Goal: Use online tool/utility: Utilize a website feature to perform a specific function

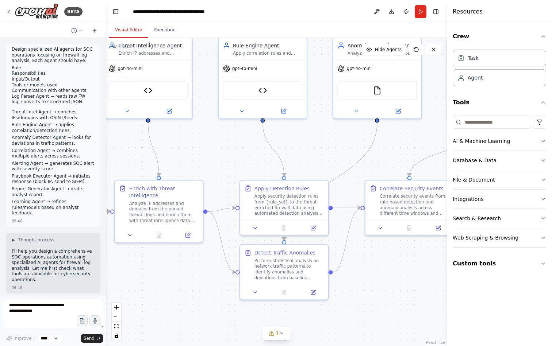
scroll to position [12110, 0]
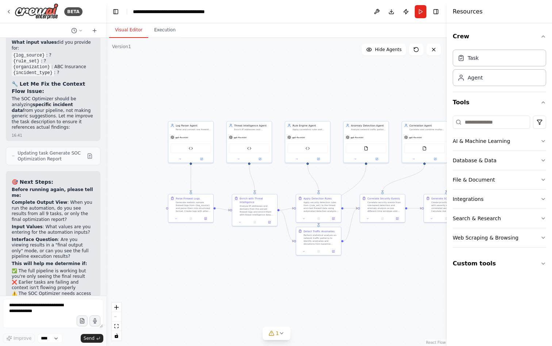
drag, startPoint x: 331, startPoint y: 254, endPoint x: 410, endPoint y: 266, distance: 78.9
click at [410, 266] on div ".deletable-edge-delete-btn { width: 20px; height: 20px; border: 0px solid #ffff…" at bounding box center [276, 192] width 341 height 308
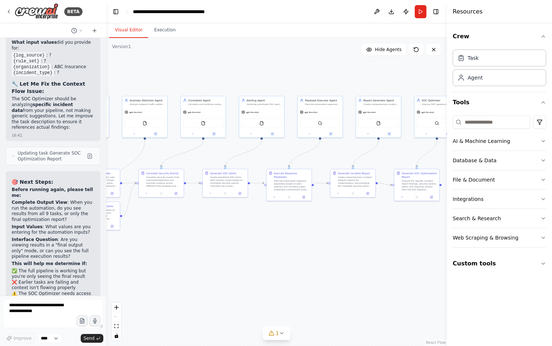
drag, startPoint x: 380, startPoint y: 262, endPoint x: 174, endPoint y: 235, distance: 207.9
click at [151, 236] on div ".deletable-edge-delete-btn { width: 20px; height: 20px; border: 0px solid #ffff…" at bounding box center [276, 192] width 341 height 308
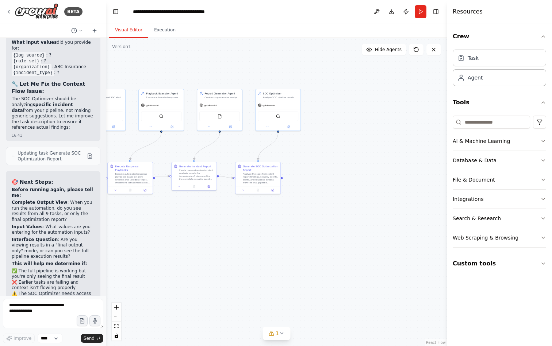
drag, startPoint x: 346, startPoint y: 252, endPoint x: 196, endPoint y: 246, distance: 150.1
click at [196, 246] on div ".deletable-edge-delete-btn { width: 20px; height: 20px; border: 0px solid #ffff…" at bounding box center [276, 192] width 341 height 308
drag, startPoint x: 301, startPoint y: 246, endPoint x: 240, endPoint y: 243, distance: 61.4
click at [240, 243] on div ".deletable-edge-delete-btn { width: 20px; height: 20px; border: 0px solid #ffff…" at bounding box center [276, 192] width 341 height 308
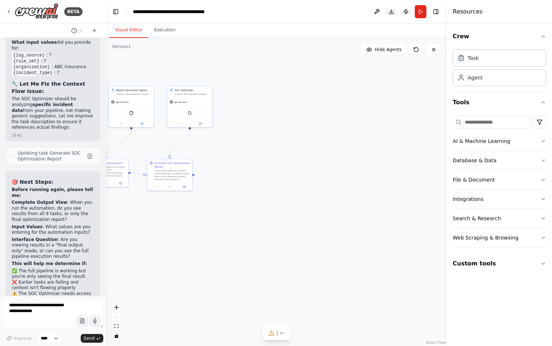
drag, startPoint x: 227, startPoint y: 194, endPoint x: 412, endPoint y: 199, distance: 185.5
click at [412, 199] on div ".deletable-edge-delete-btn { width: 20px; height: 20px; border: 0px solid #ffff…" at bounding box center [276, 192] width 341 height 308
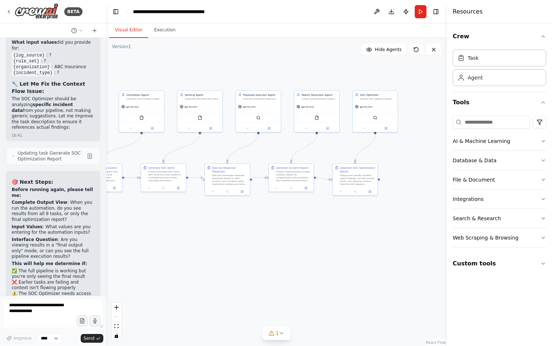
drag, startPoint x: 246, startPoint y: 214, endPoint x: 388, endPoint y: 228, distance: 143.4
click at [384, 227] on div ".deletable-edge-delete-btn { width: 20px; height: 20px; border: 0px solid #ffff…" at bounding box center [276, 192] width 341 height 308
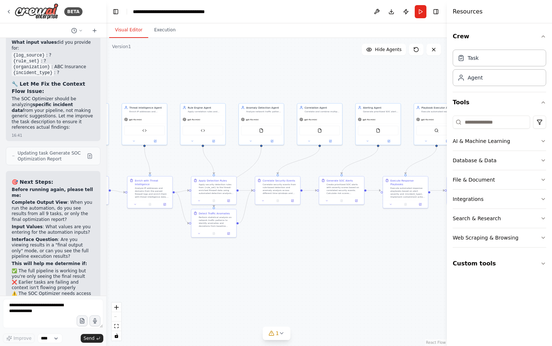
drag, startPoint x: 241, startPoint y: 243, endPoint x: 326, endPoint y: 246, distance: 85.8
click at [322, 245] on div ".deletable-edge-delete-btn { width: 20px; height: 20px; border: 0px solid #ffff…" at bounding box center [276, 192] width 341 height 308
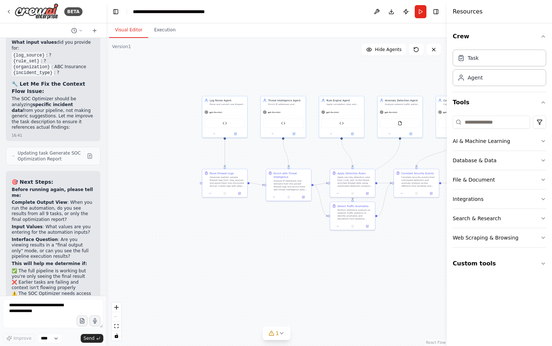
drag, startPoint x: 258, startPoint y: 260, endPoint x: 392, endPoint y: 241, distance: 135.6
click at [392, 241] on div ".deletable-edge-delete-btn { width: 20px; height: 20px; border: 0px solid #ffff…" at bounding box center [276, 192] width 341 height 308
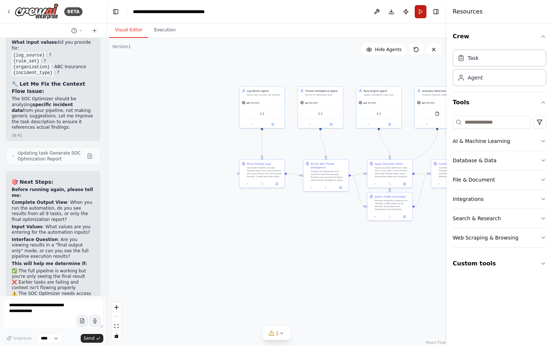
click at [419, 14] on button "Run" at bounding box center [421, 11] width 12 height 13
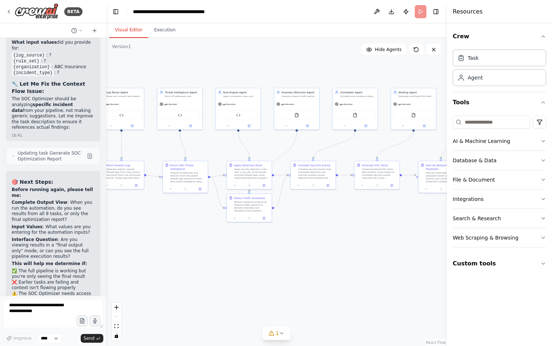
drag, startPoint x: 355, startPoint y: 255, endPoint x: 211, endPoint y: 256, distance: 144.5
click at [211, 256] on div ".deletable-edge-delete-btn { width: 20px; height: 20px; border: 0px solid #ffff…" at bounding box center [276, 192] width 341 height 308
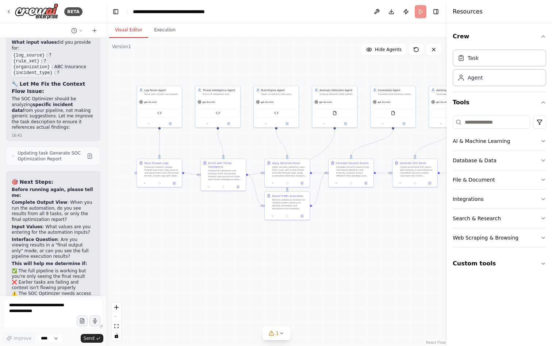
drag, startPoint x: 242, startPoint y: 230, endPoint x: 316, endPoint y: 227, distance: 74.9
click at [316, 227] on div ".deletable-edge-delete-btn { width: 20px; height: 20px; border: 0px solid #ffff…" at bounding box center [276, 192] width 341 height 308
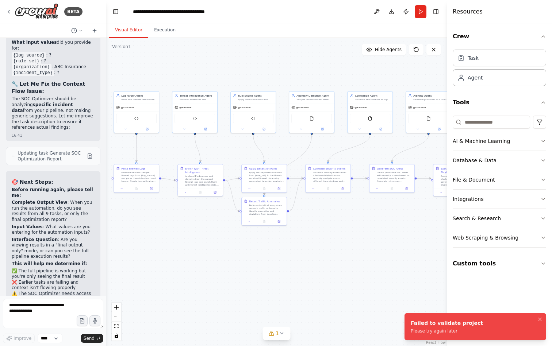
drag, startPoint x: 374, startPoint y: 215, endPoint x: 318, endPoint y: 221, distance: 56.2
click at [318, 221] on div ".deletable-edge-delete-btn { width: 20px; height: 20px; border: 0px solid #ffff…" at bounding box center [276, 192] width 341 height 308
click at [420, 12] on button "Run" at bounding box center [421, 11] width 12 height 13
click at [420, 51] on button at bounding box center [416, 50] width 15 height 12
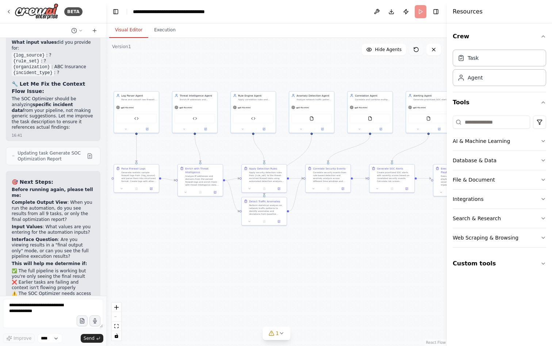
click at [417, 51] on icon at bounding box center [416, 50] width 6 height 6
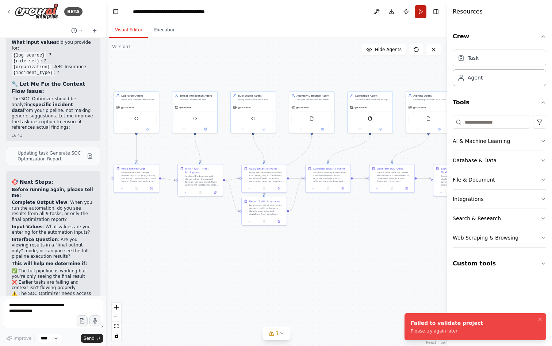
click at [420, 13] on button "Run" at bounding box center [421, 11] width 12 height 13
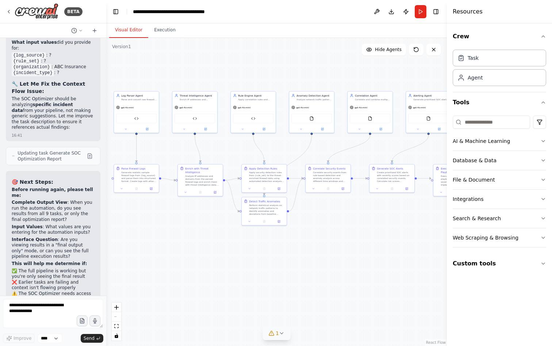
click at [274, 332] on icon at bounding box center [271, 334] width 6 height 6
click at [276, 312] on div "Issues found" at bounding box center [276, 317] width 109 height 13
click at [272, 340] on div "Issues found Tool Security Analytics Optimizer is not in use" at bounding box center [276, 323] width 120 height 33
click at [333, 235] on div ".deletable-edge-delete-btn { width: 20px; height: 20px; border: 0px solid #ffff…" at bounding box center [276, 192] width 341 height 308
click at [371, 266] on div ".deletable-edge-delete-btn { width: 20px; height: 20px; border: 0px solid #ffff…" at bounding box center [276, 192] width 341 height 308
